Goal: Task Accomplishment & Management: Complete application form

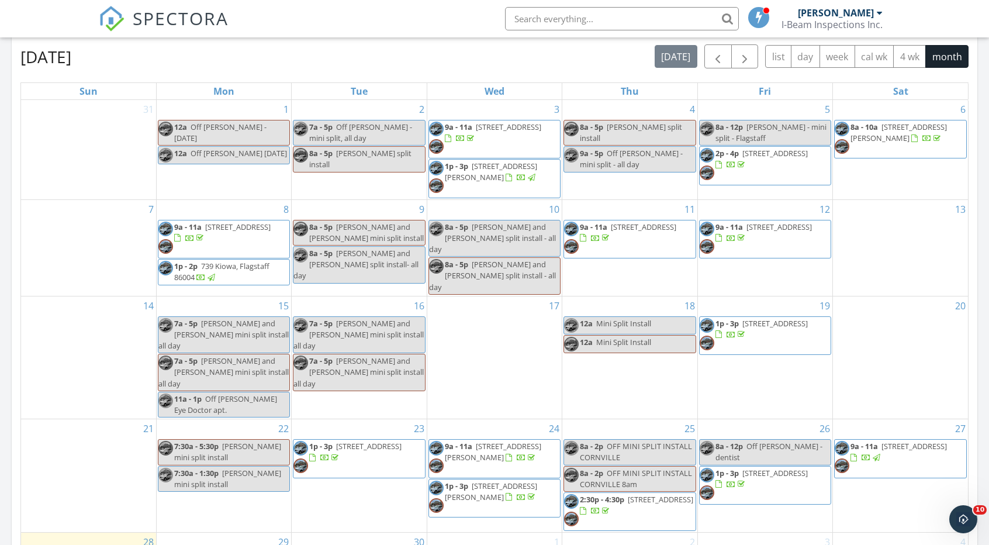
scroll to position [818, 0]
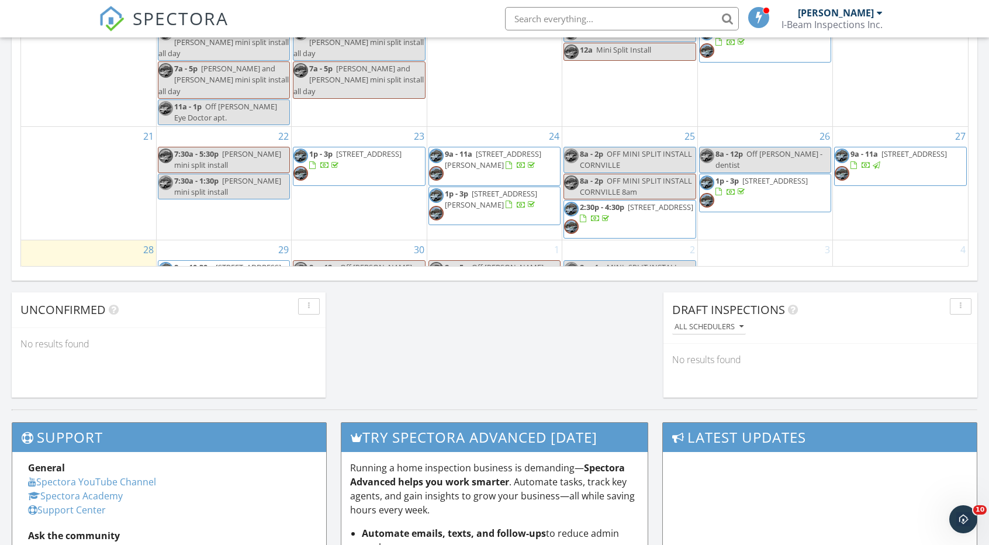
click at [769, 240] on div "3" at bounding box center [765, 277] width 134 height 74
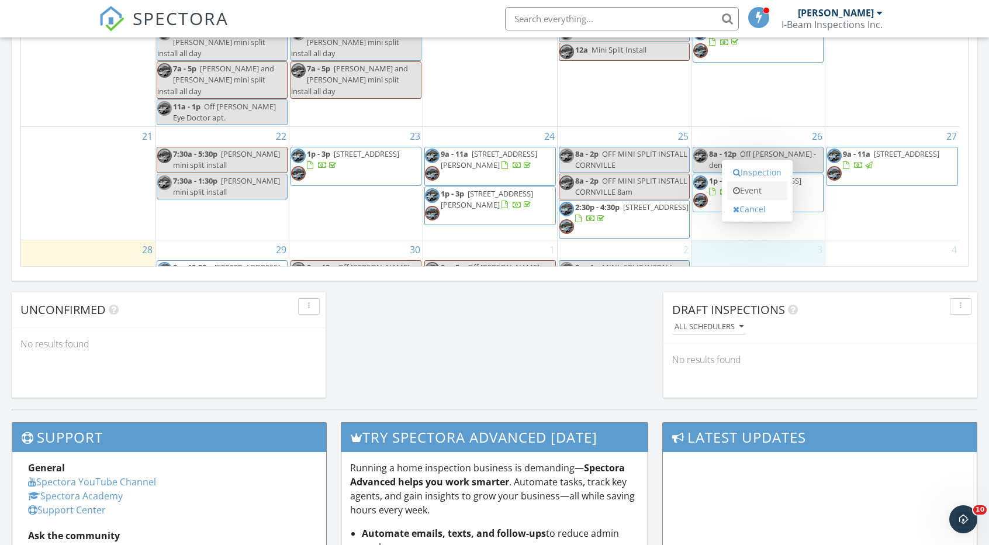
click at [767, 191] on link "Event" at bounding box center [757, 190] width 60 height 19
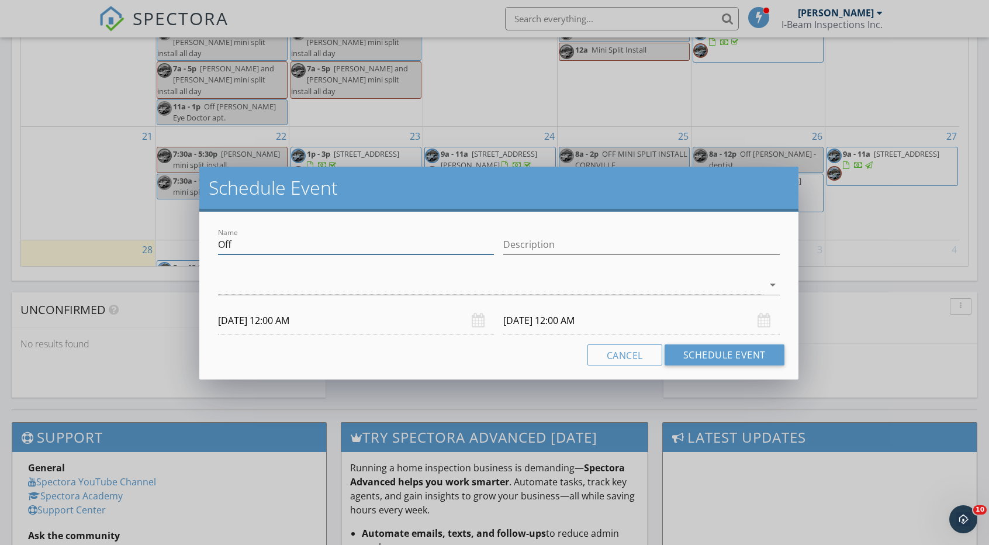
click at [247, 247] on input "Off" at bounding box center [356, 244] width 276 height 19
type input "O"
click at [546, 250] on input "Description" at bounding box center [641, 244] width 276 height 19
click at [282, 245] on input "Inspection" at bounding box center [356, 244] width 276 height 19
type input "Inspection Puma circle"
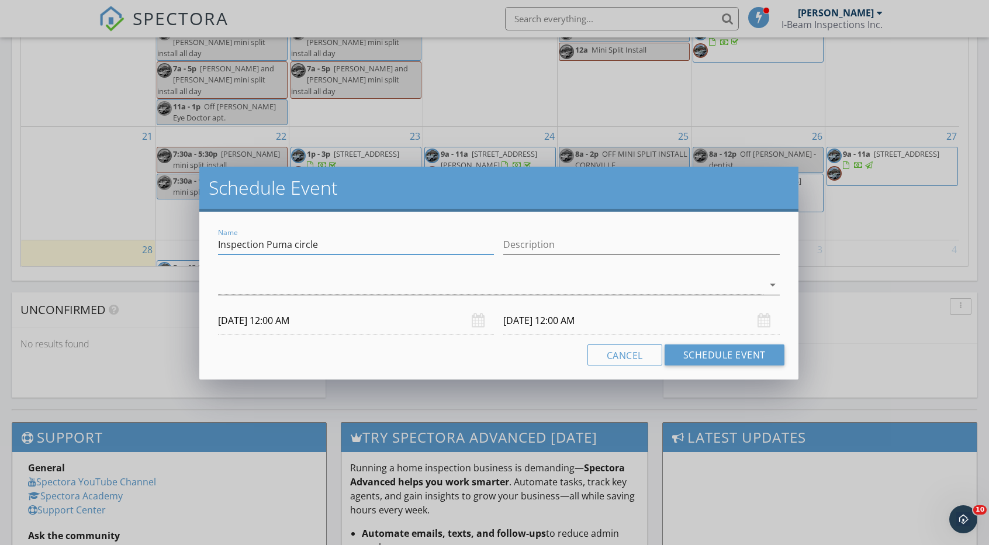
click at [310, 282] on div at bounding box center [490, 284] width 545 height 19
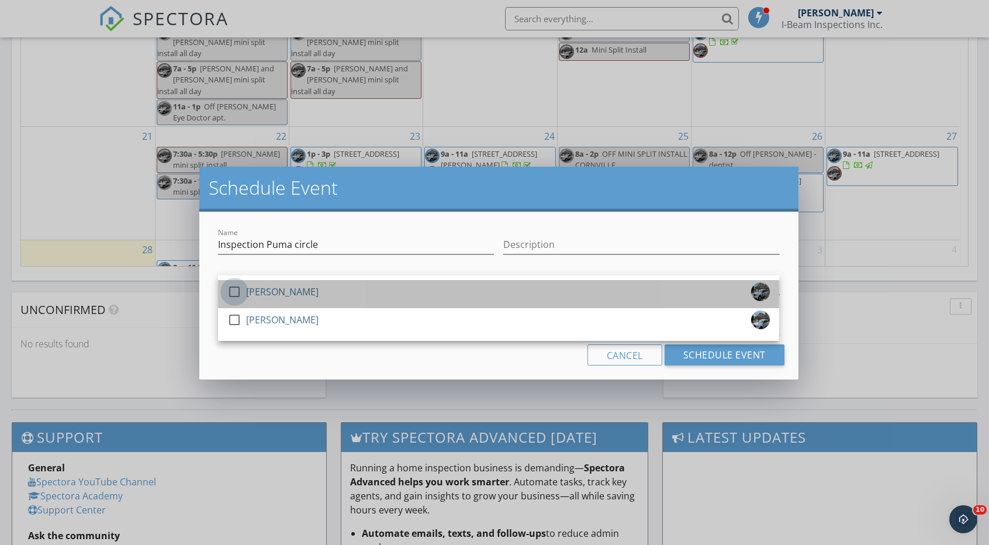
click at [237, 288] on div at bounding box center [234, 292] width 20 height 20
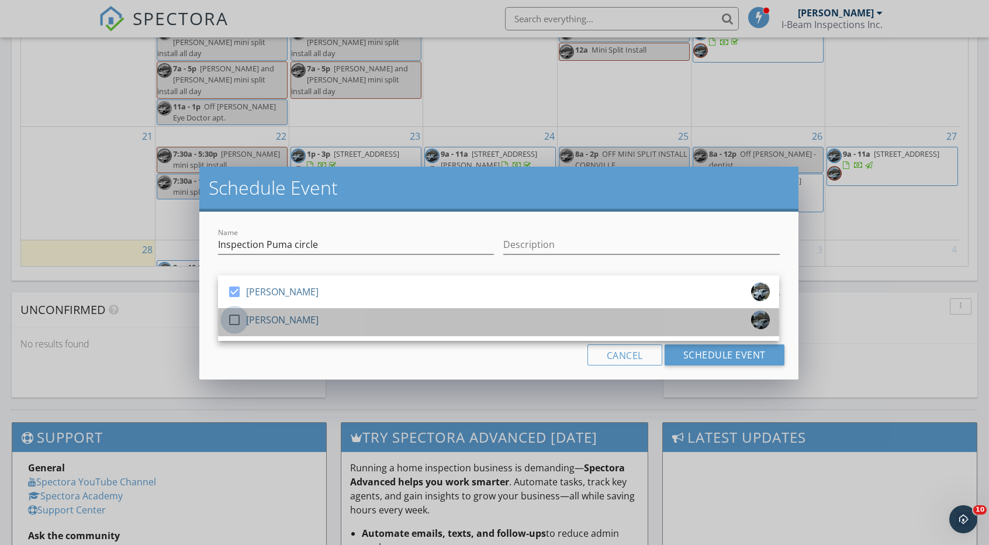
click at [235, 322] on div at bounding box center [234, 320] width 20 height 20
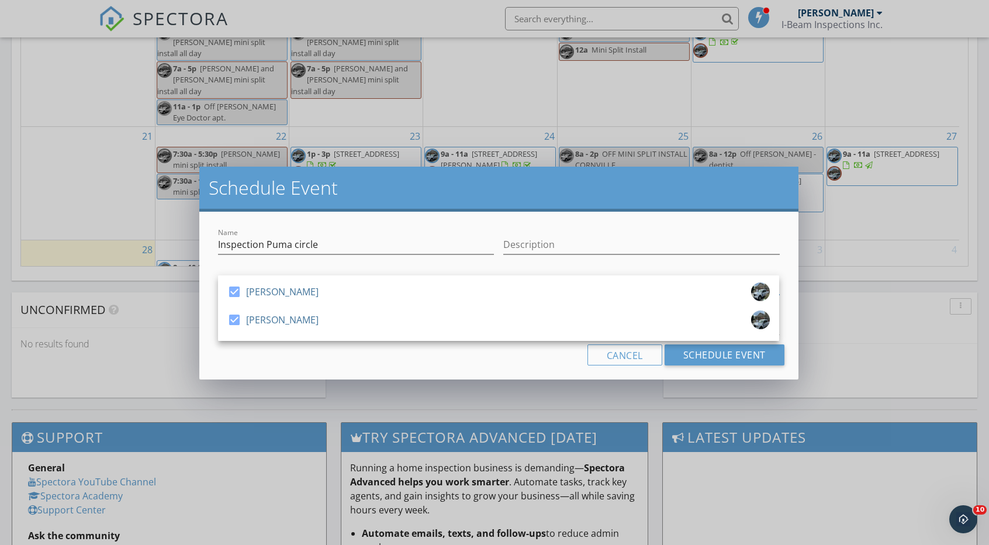
click at [704, 223] on div "Name Inspection Puma circle Description check_box [PERSON_NAME] check_box [PERS…" at bounding box center [498, 296] width 598 height 168
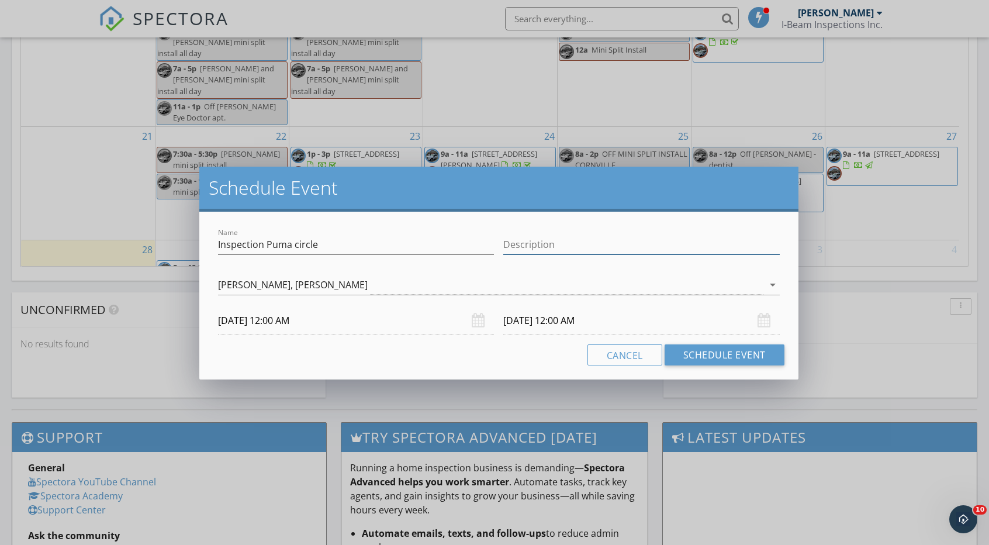
click at [574, 245] on input "Description" at bounding box center [641, 244] width 276 height 19
type input "Agent sending info"
click at [285, 323] on input "[DATE] 12:00 AM" at bounding box center [356, 320] width 276 height 29
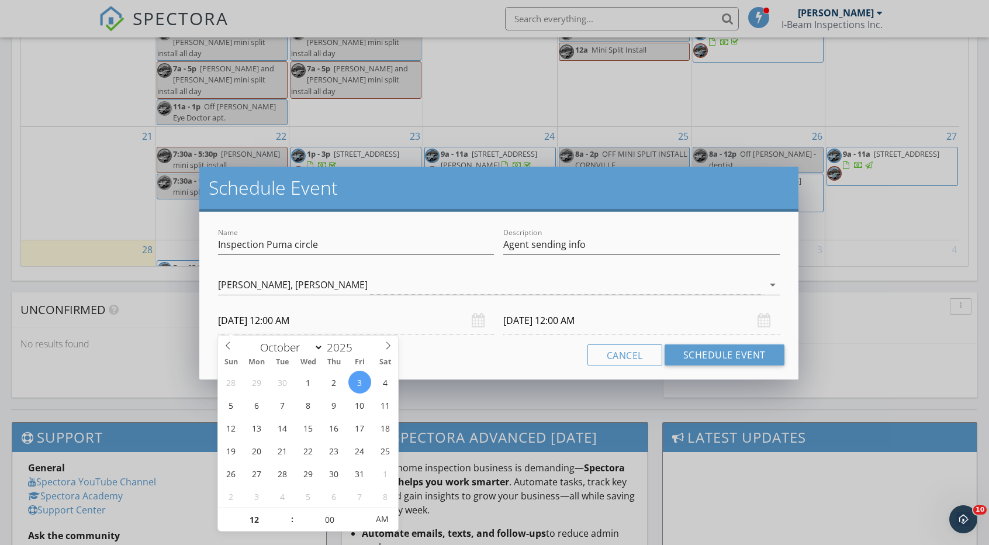
click at [361, 324] on input "[DATE] 12:00 AM" at bounding box center [356, 320] width 276 height 29
click at [305, 320] on input "[DATE] 12:00 AM" at bounding box center [356, 320] width 276 height 29
type input "[DATE] 12:00 PM"
click at [386, 519] on span "AM" at bounding box center [382, 518] width 32 height 23
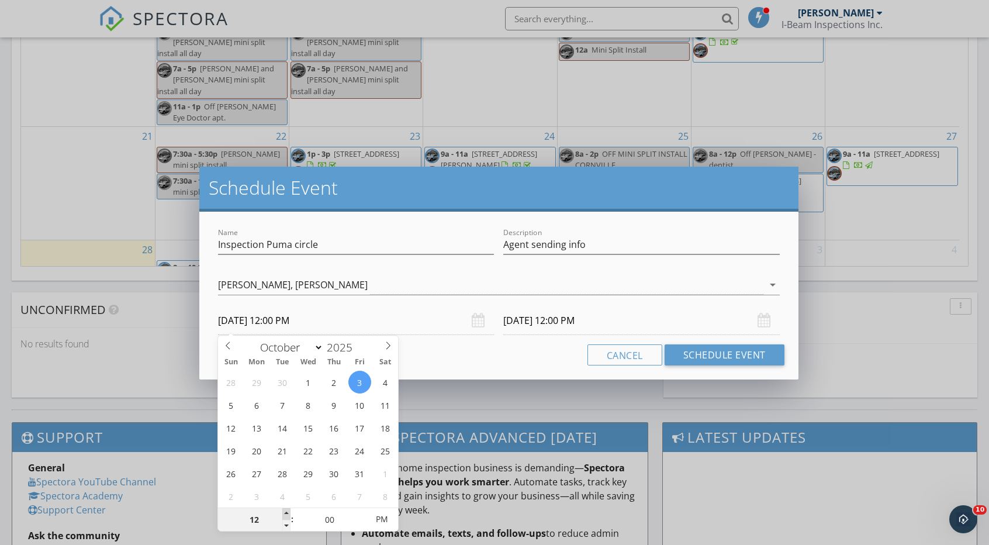
type input "01"
type input "[DATE] 1:00 PM"
click at [286, 512] on span at bounding box center [286, 514] width 8 height 12
click at [373, 314] on input "[DATE] 1:00 PM" at bounding box center [356, 320] width 276 height 29
click at [394, 275] on div "[PERSON_NAME], [PERSON_NAME]" at bounding box center [490, 284] width 545 height 19
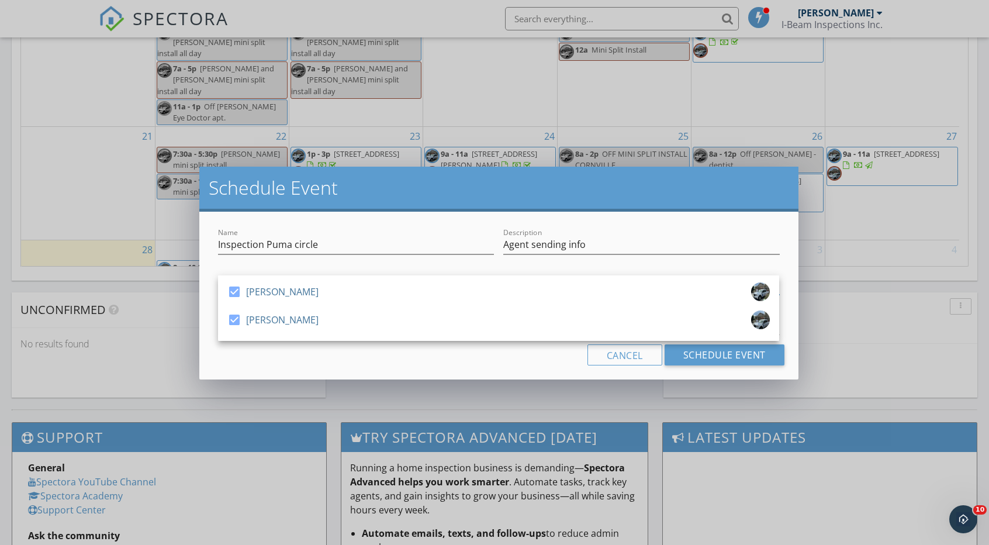
click at [514, 366] on div "Name Inspection Puma circle Description Agent sending info check_box [PERSON_NA…" at bounding box center [498, 296] width 598 height 168
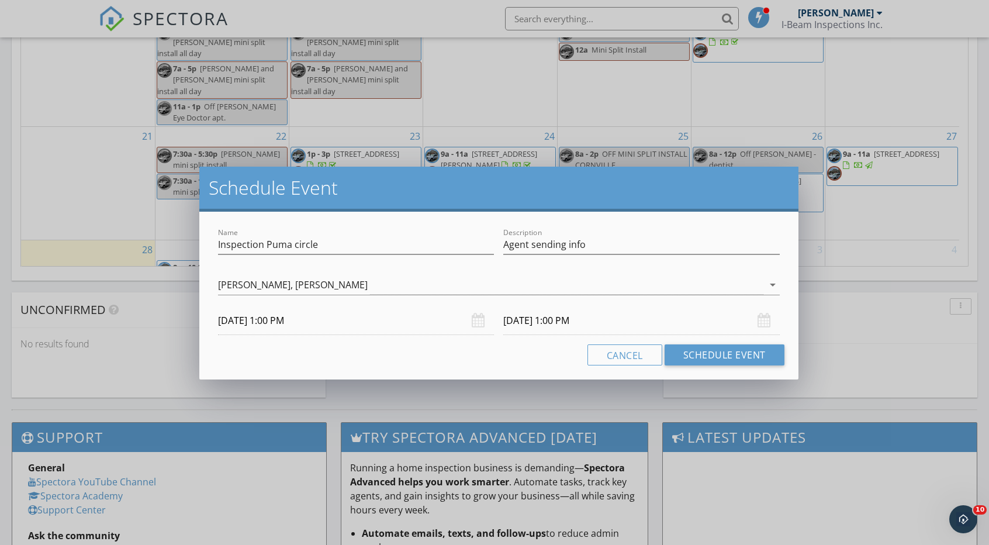
click at [481, 320] on div "[DATE] 1:00 PM" at bounding box center [356, 320] width 276 height 29
click at [763, 323] on div "[DATE] 1:00 PM" at bounding box center [641, 320] width 276 height 29
click at [539, 322] on input "[DATE] 1:00 PM" at bounding box center [641, 320] width 276 height 29
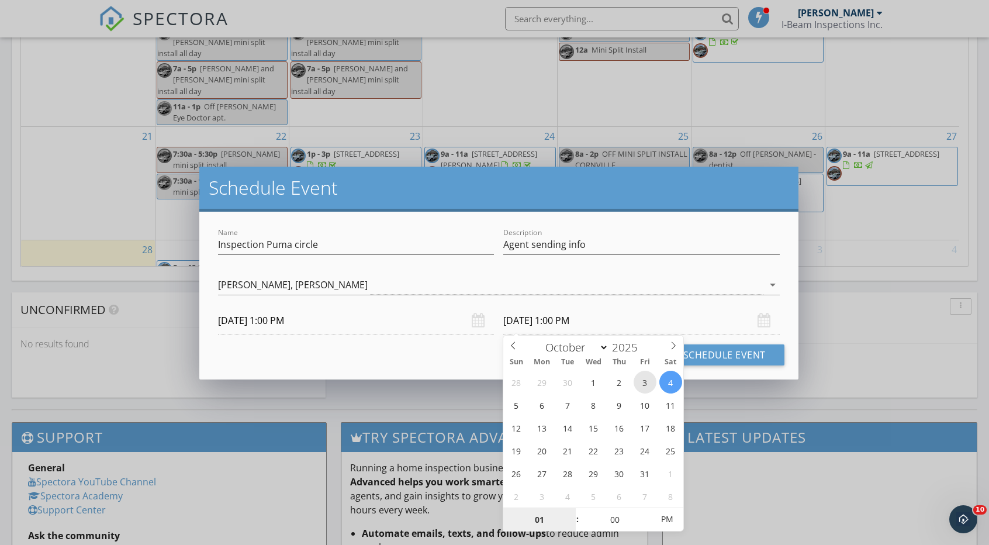
type input "[DATE] 1:00 PM"
click at [372, 349] on div "Cancel Schedule Event" at bounding box center [498, 354] width 570 height 21
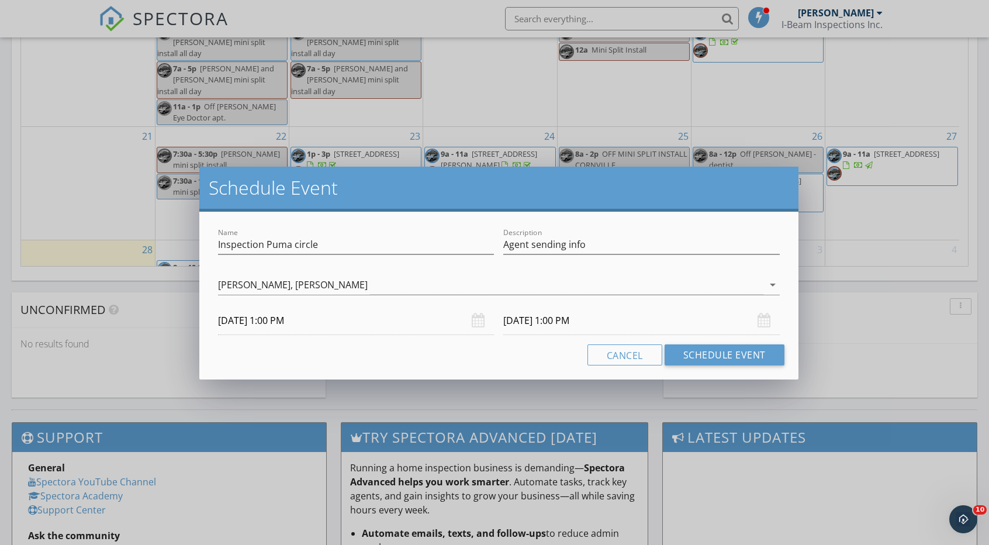
click at [476, 321] on div "[DATE] 1:00 PM" at bounding box center [356, 320] width 276 height 29
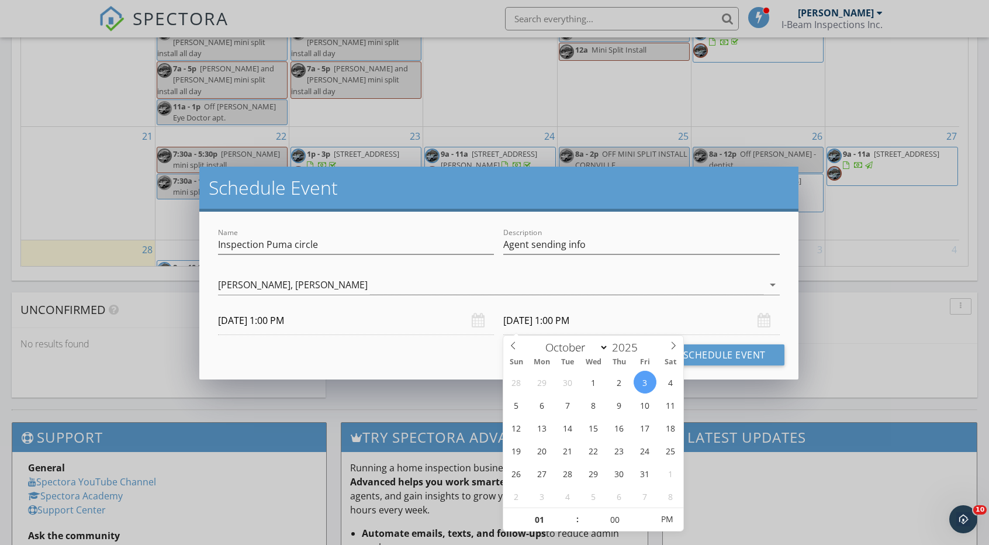
click at [578, 323] on input "[DATE] 1:00 PM" at bounding box center [641, 320] width 276 height 29
click at [576, 518] on span ":" at bounding box center [578, 518] width 4 height 23
type input "02"
type input "[DATE] 2:00 PM"
click at [571, 513] on span at bounding box center [571, 514] width 8 height 12
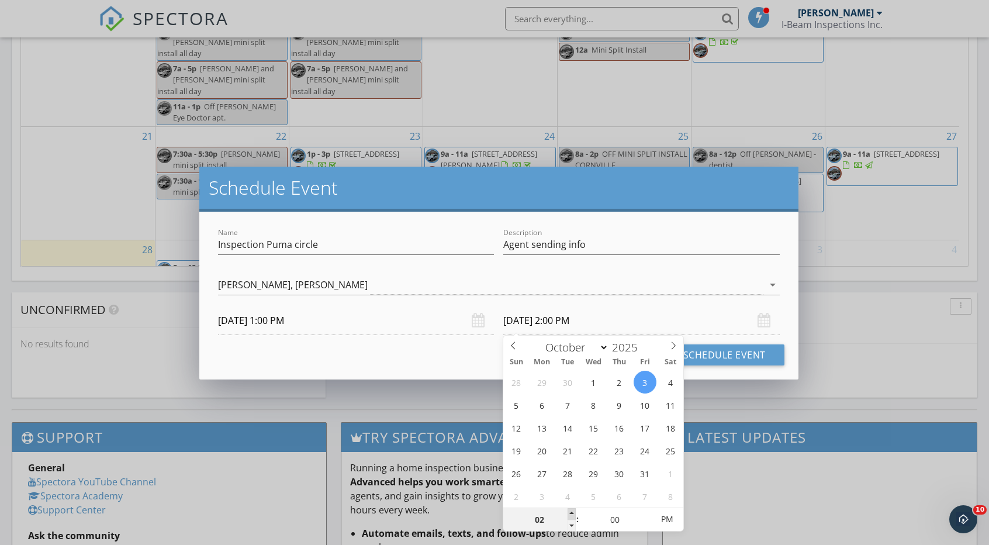
type input "03"
type input "[DATE] 3:00 PM"
click at [571, 513] on span at bounding box center [571, 514] width 8 height 12
click at [397, 320] on input "[DATE] 1:00 PM" at bounding box center [356, 320] width 276 height 29
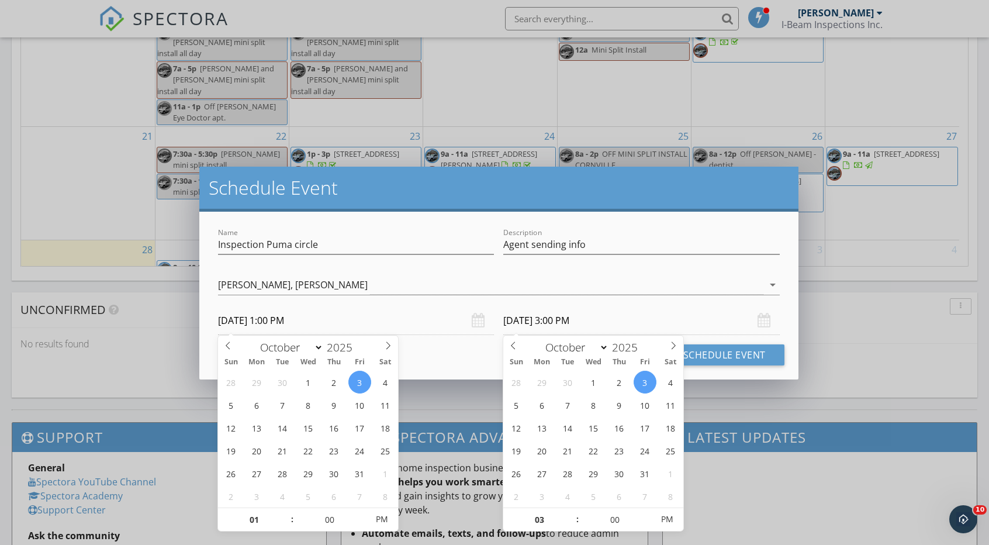
click at [439, 272] on div "check_box [PERSON_NAME] check_box [PERSON_NAME] [PERSON_NAME], [PERSON_NAME] ar…" at bounding box center [498, 287] width 561 height 38
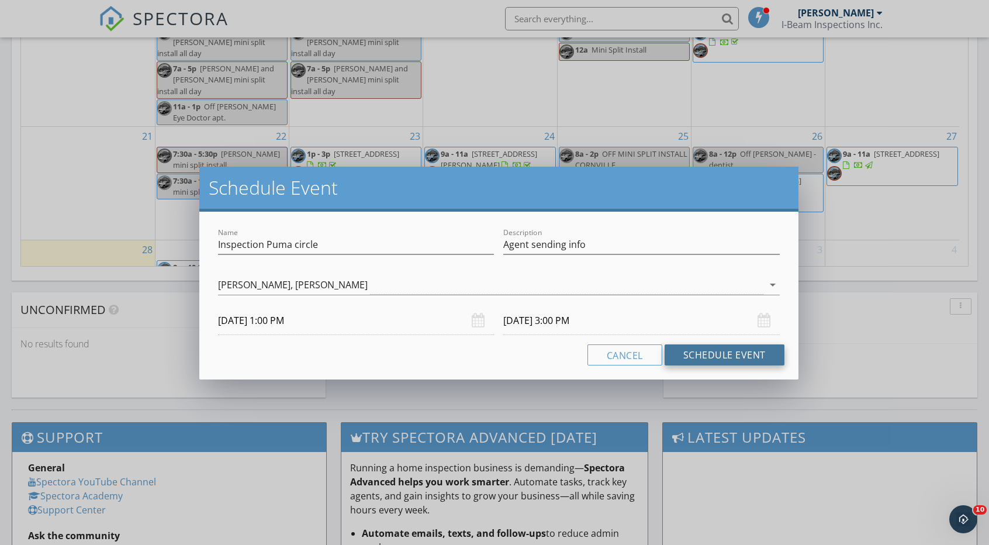
click at [707, 357] on button "Schedule Event" at bounding box center [724, 354] width 120 height 21
